Goal: Task Accomplishment & Management: Use online tool/utility

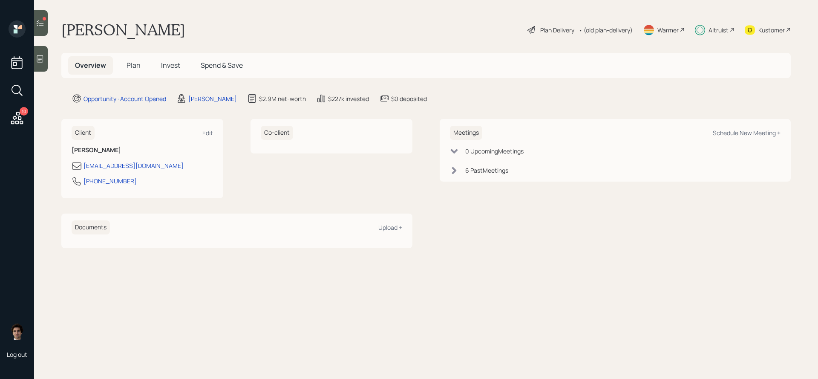
click at [763, 36] on div "Kustomer" at bounding box center [767, 29] width 46 height 19
click at [175, 69] on span "Invest" at bounding box center [170, 64] width 19 height 9
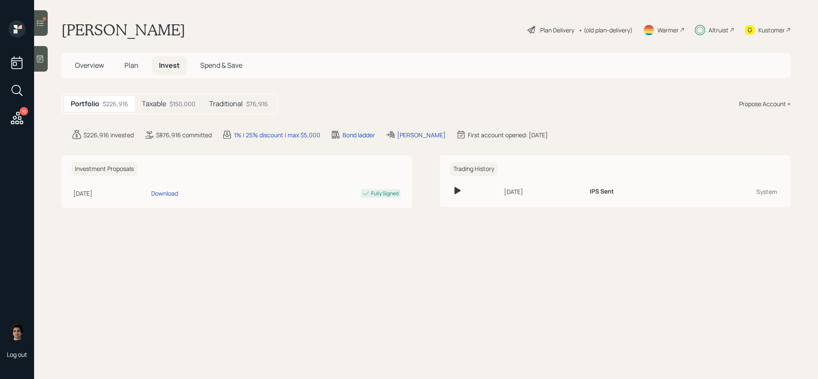
click at [191, 101] on div "$150,000" at bounding box center [182, 103] width 26 height 9
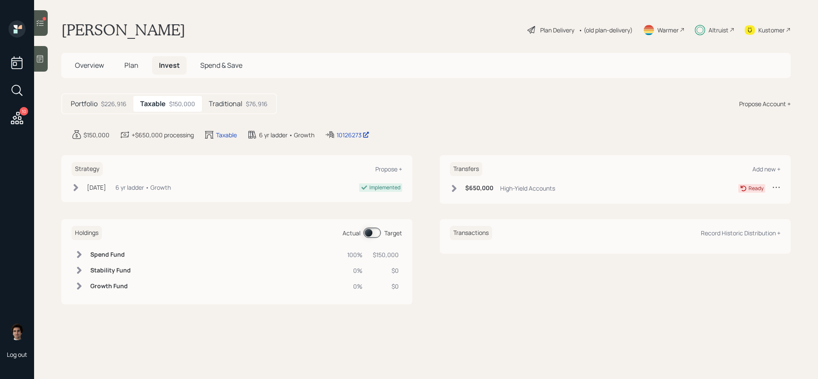
click at [350, 140] on main "[PERSON_NAME] Plan Delivery • (old plan-delivery) Warmer Altruist Kustomer Over…" at bounding box center [426, 189] width 784 height 379
click at [353, 133] on div "10126273" at bounding box center [352, 134] width 33 height 9
click at [100, 183] on div "[DATE]" at bounding box center [96, 187] width 19 height 9
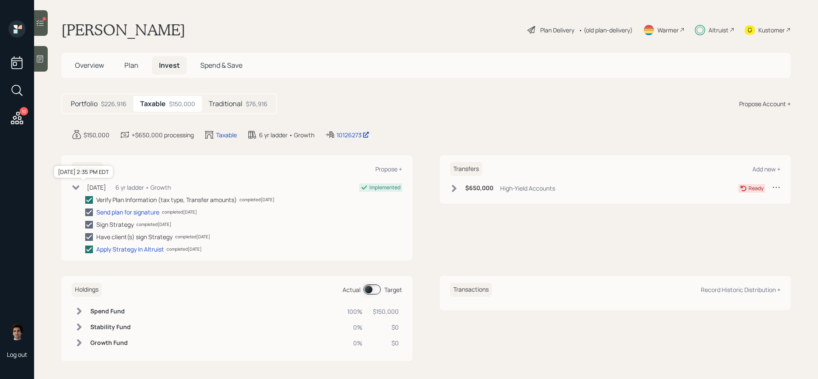
click at [100, 183] on div "[DATE]" at bounding box center [96, 187] width 19 height 9
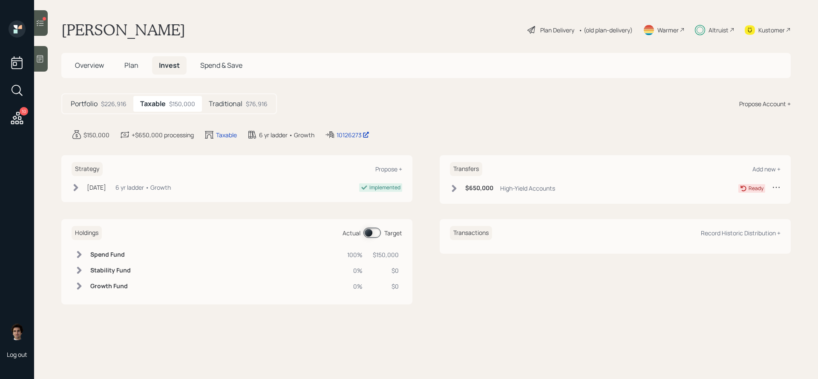
click at [516, 184] on div "High-Yield Accounts" at bounding box center [527, 188] width 55 height 9
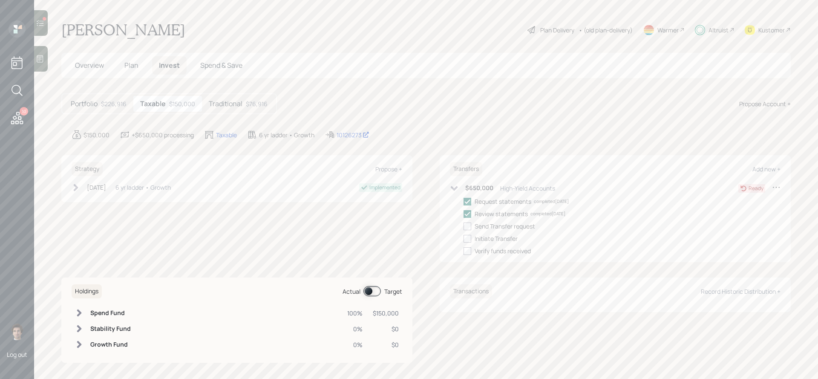
click at [477, 228] on div "Send Transfer request" at bounding box center [504, 225] width 60 height 9
click at [473, 226] on label at bounding box center [468, 225] width 11 height 9
click at [463, 226] on input "checkbox" at bounding box center [463, 226] width 0 height 0
checkbox input "true"
click at [469, 236] on div at bounding box center [467, 239] width 8 height 8
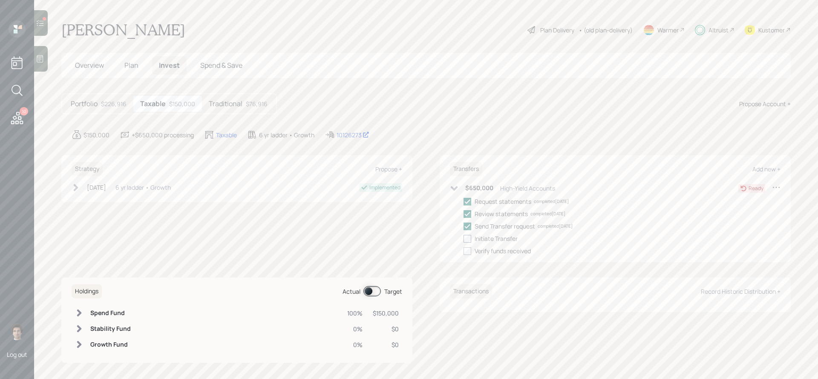
click at [463, 238] on input "checkbox" at bounding box center [463, 238] width 0 height 0
checkbox input "true"
click at [48, 26] on main "[PERSON_NAME] Plan Delivery • (old plan-delivery) Warmer Altruist Kustomer Over…" at bounding box center [426, 189] width 784 height 379
click at [46, 26] on div at bounding box center [41, 23] width 14 height 26
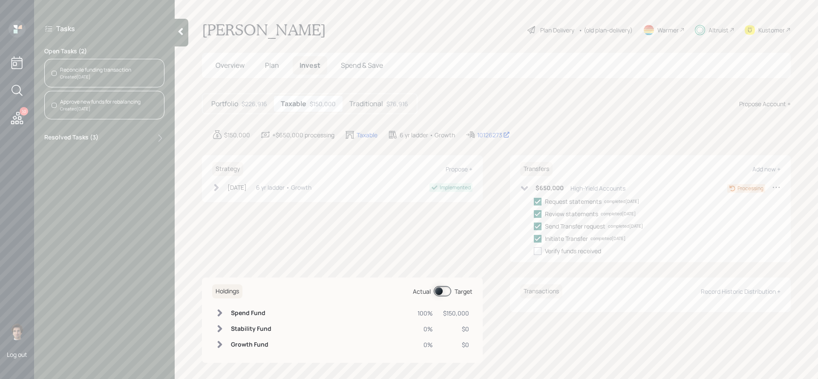
click at [114, 78] on div "Created [DATE]" at bounding box center [95, 77] width 71 height 6
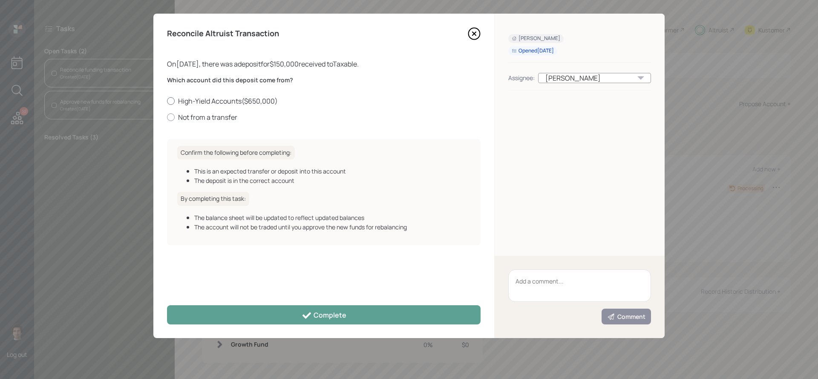
click at [230, 102] on label "High-Yield Accounts ( $650,000 )" at bounding box center [323, 100] width 313 height 9
click at [167, 101] on input "High-Yield Accounts ( $650,000 )" at bounding box center [167, 101] width 0 height 0
radio input "true"
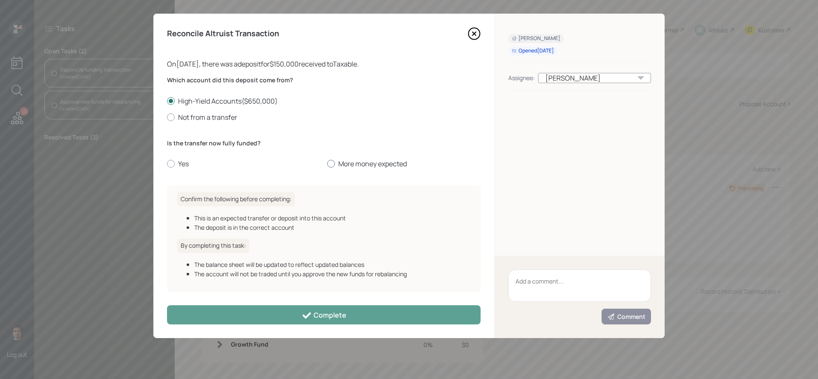
click at [367, 164] on label "More money expected" at bounding box center [403, 163] width 153 height 9
click at [327, 164] on input "More money expected" at bounding box center [327, 164] width 0 height 0
radio input "true"
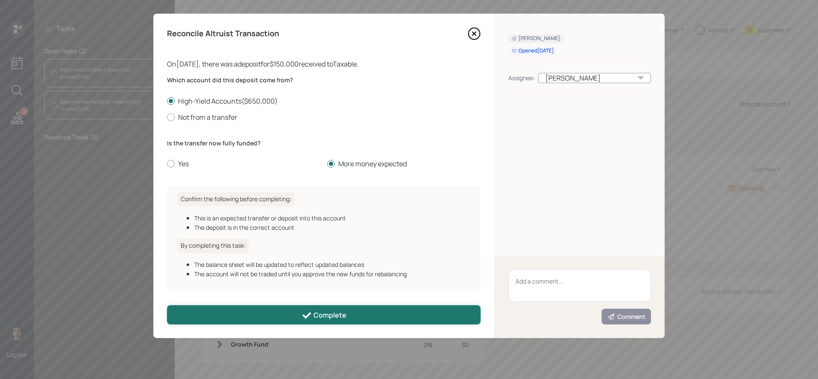
click at [325, 317] on div "Complete" at bounding box center [324, 315] width 45 height 10
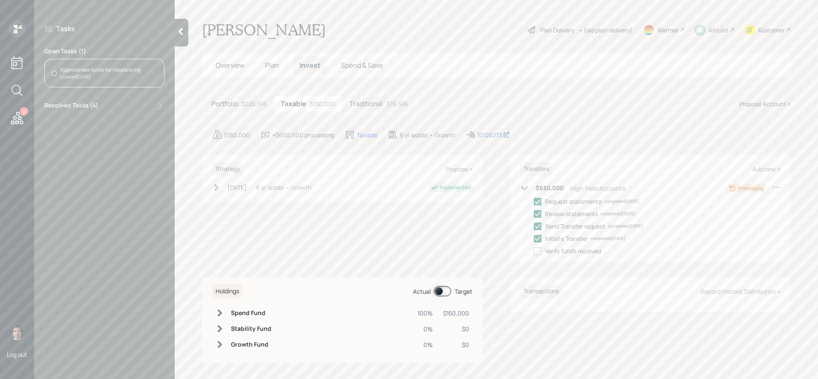
click at [100, 62] on div "Approve new funds for rebalancing Created [DATE]" at bounding box center [104, 73] width 120 height 29
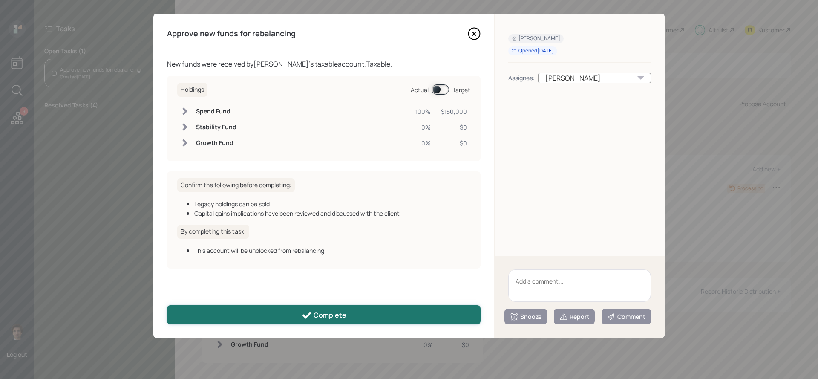
click at [276, 317] on button "Complete" at bounding box center [323, 314] width 313 height 19
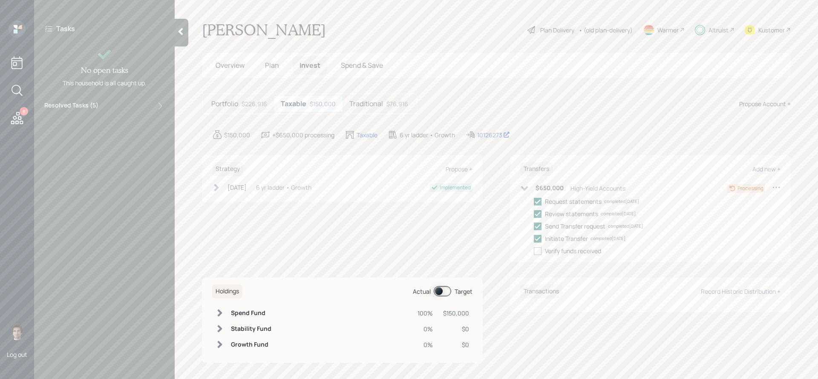
click at [12, 114] on icon at bounding box center [16, 117] width 15 height 15
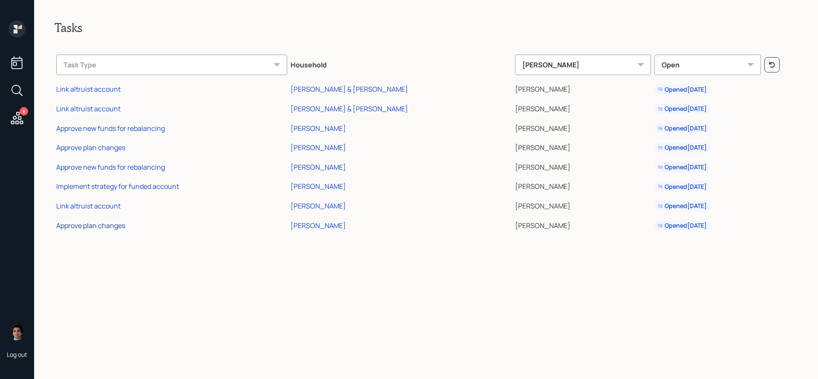
click at [122, 224] on div "Approve plan changes" at bounding box center [90, 225] width 69 height 9
